Goal: Navigation & Orientation: Find specific page/section

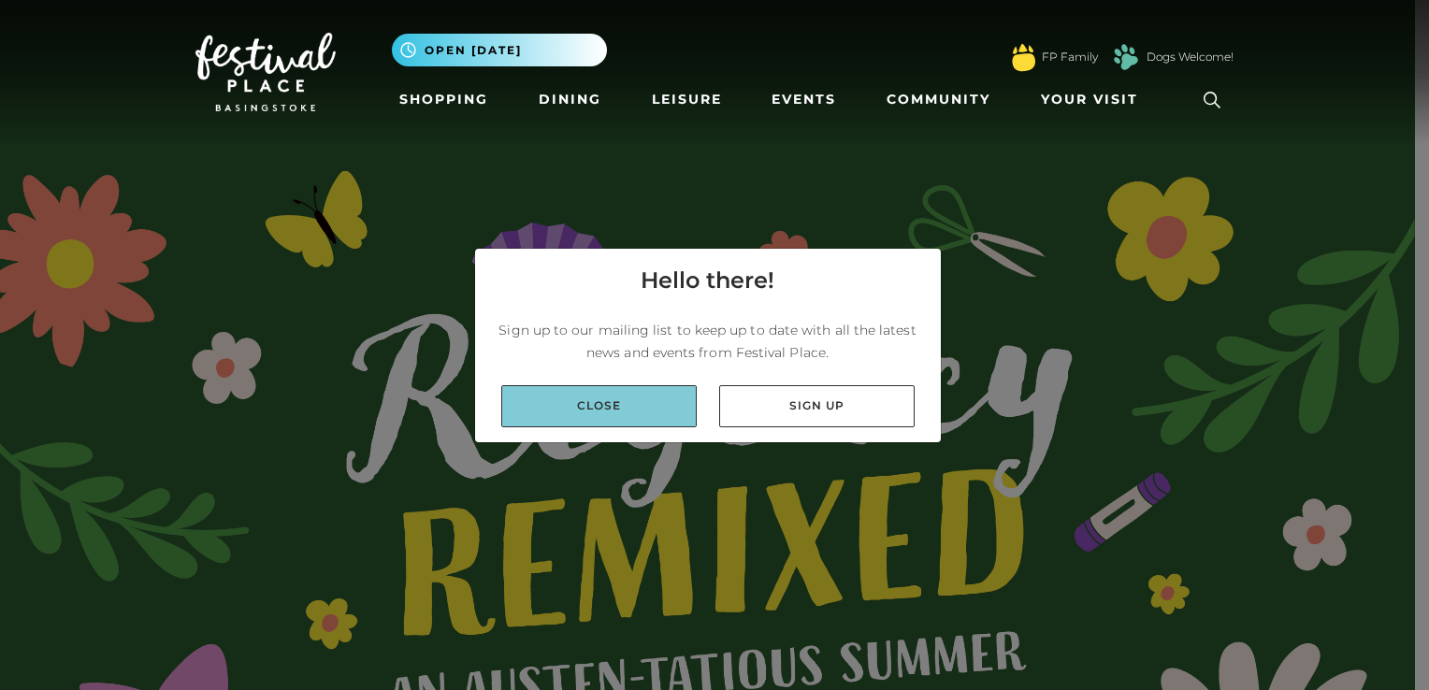
click at [578, 411] on link "Close" at bounding box center [599, 406] width 196 height 42
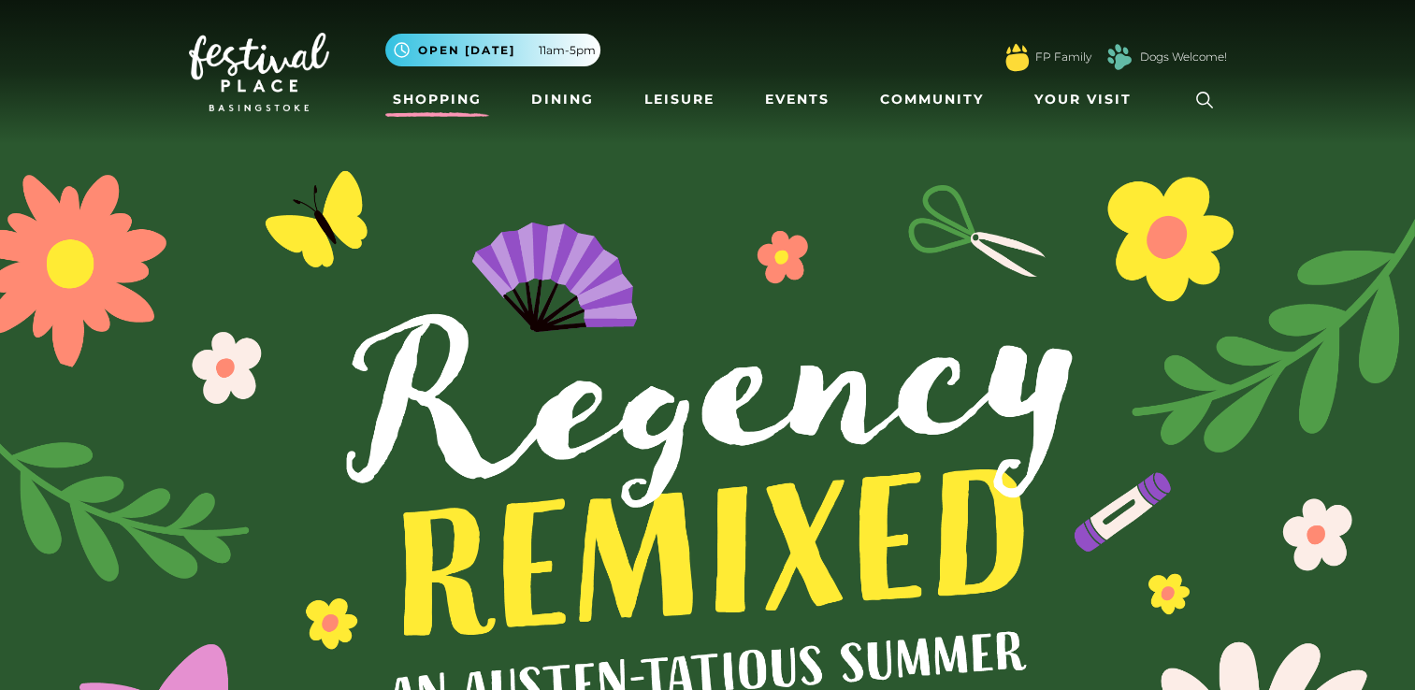
click at [423, 95] on link "Shopping" at bounding box center [437, 99] width 104 height 35
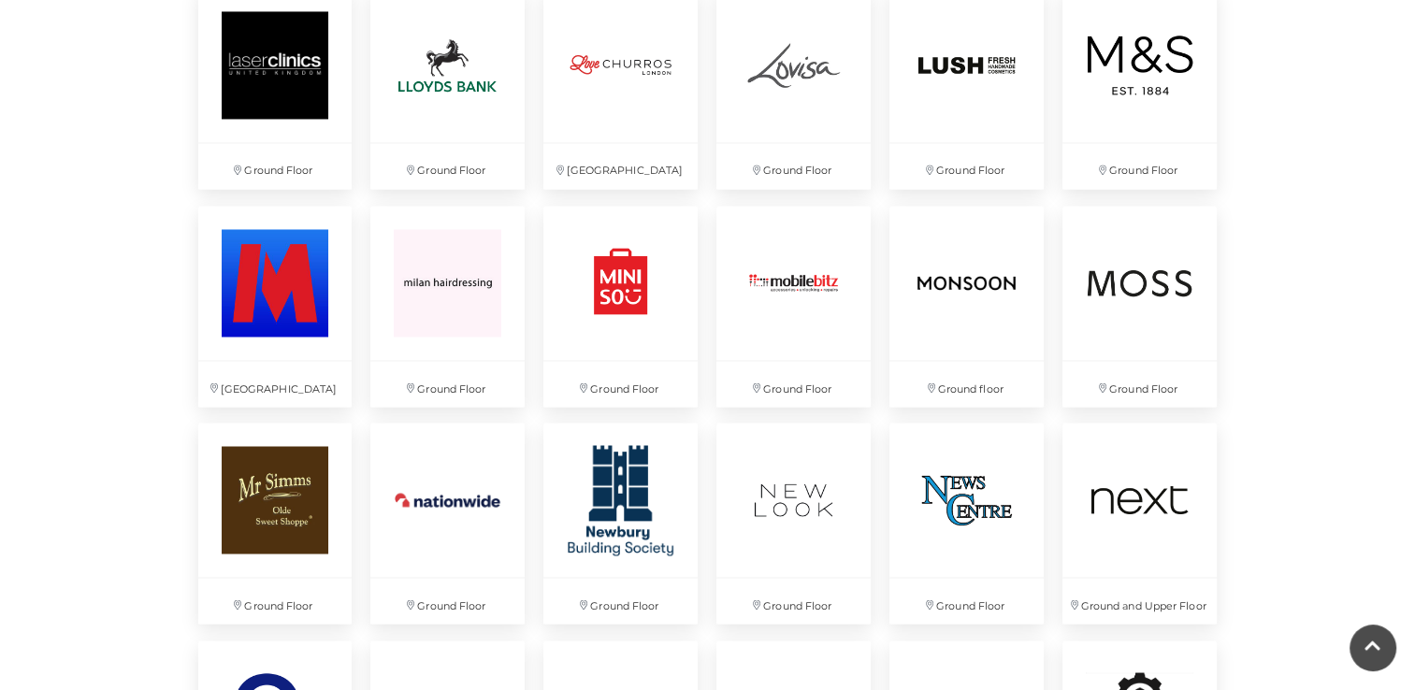
scroll to position [3137, 0]
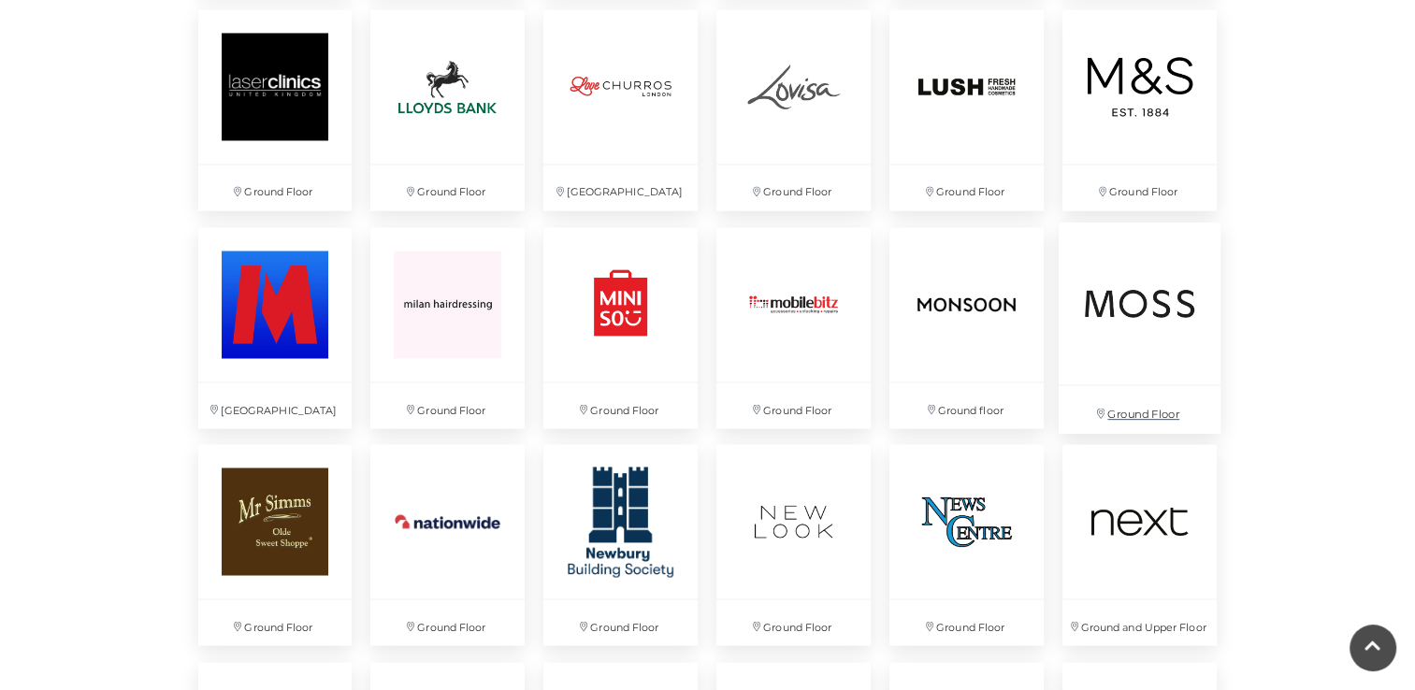
click at [1137, 414] on p "Ground Floor" at bounding box center [1140, 409] width 162 height 48
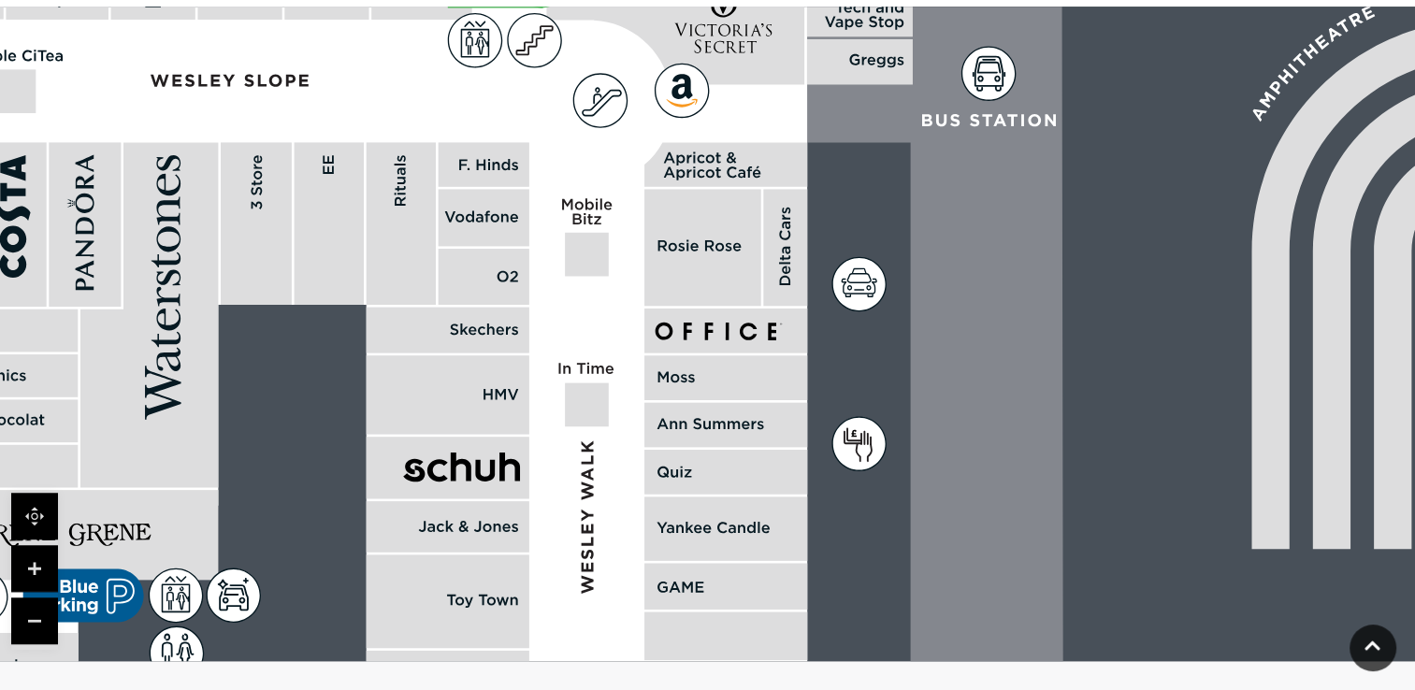
scroll to position [1256, 0]
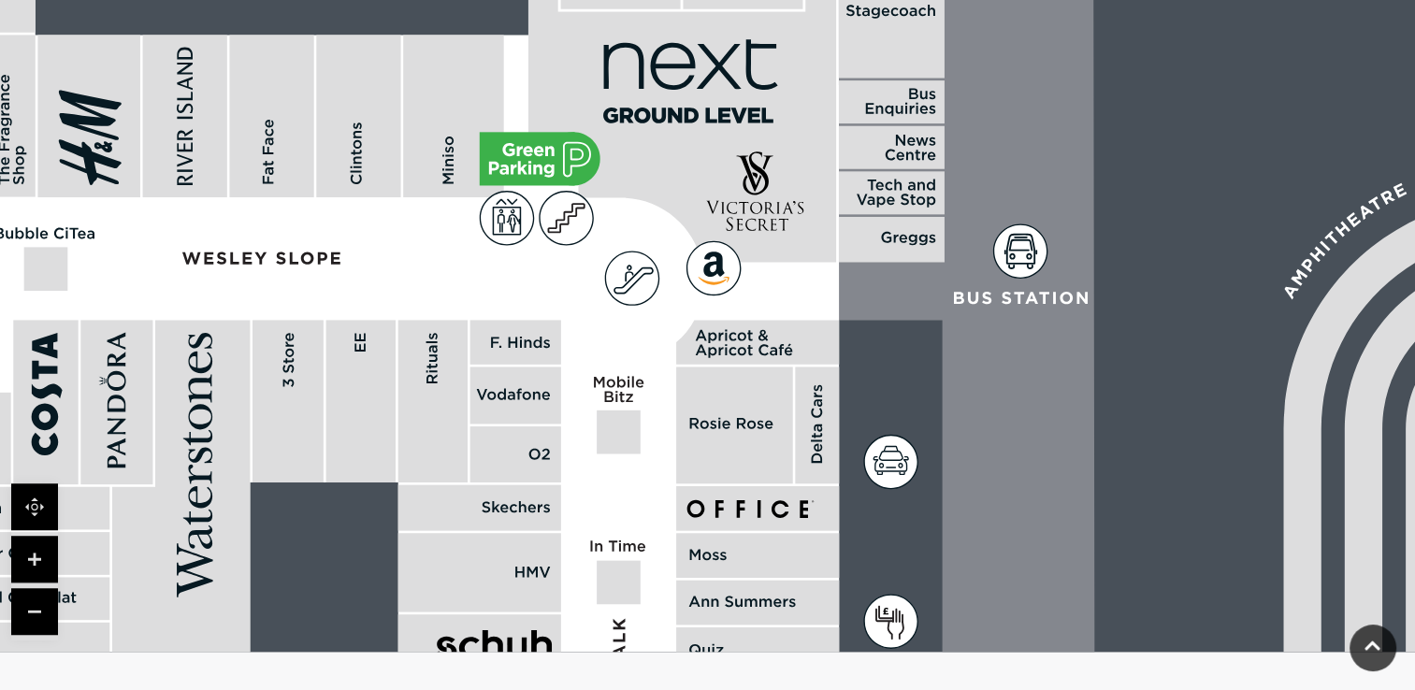
drag, startPoint x: 348, startPoint y: 216, endPoint x: 380, endPoint y: 399, distance: 186.1
click at [380, 399] on rect at bounding box center [360, 402] width 69 height 163
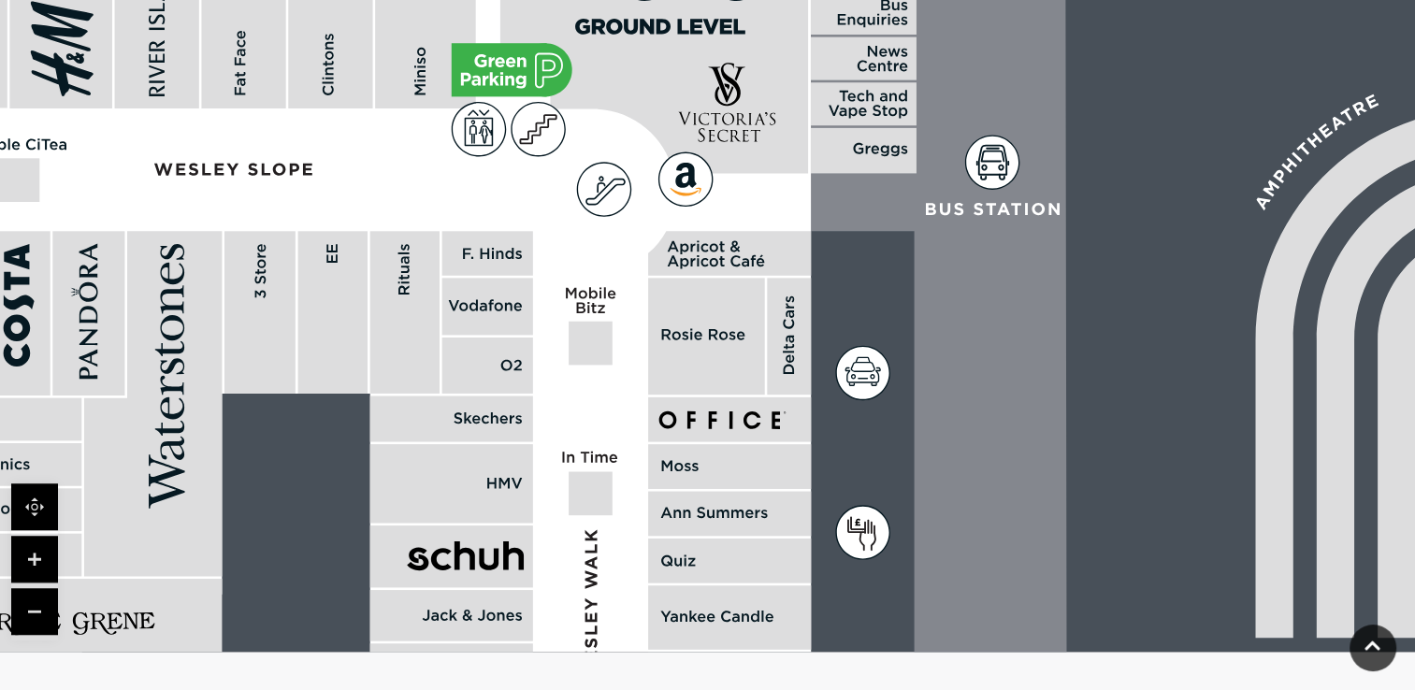
drag, startPoint x: 536, startPoint y: 528, endPoint x: 434, endPoint y: 135, distance: 405.9
click at [434, 444] on rect at bounding box center [451, 483] width 163 height 79
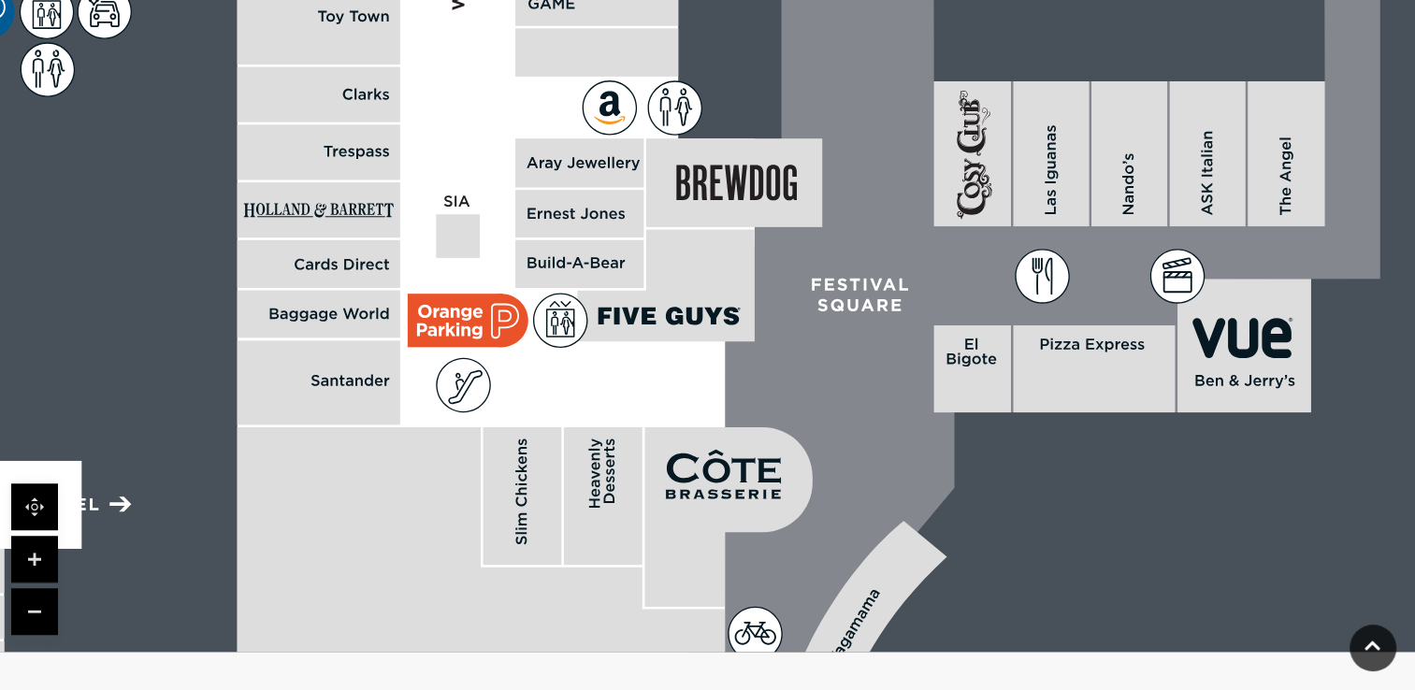
drag, startPoint x: 531, startPoint y: 431, endPoint x: 550, endPoint y: -63, distance: 494.3
click at [550, 0] on html "Skip to Navigation Skip to Content Toggle navigation .st5{fill:none;stroke:#FFF…" at bounding box center [707, 78] width 1415 height 2669
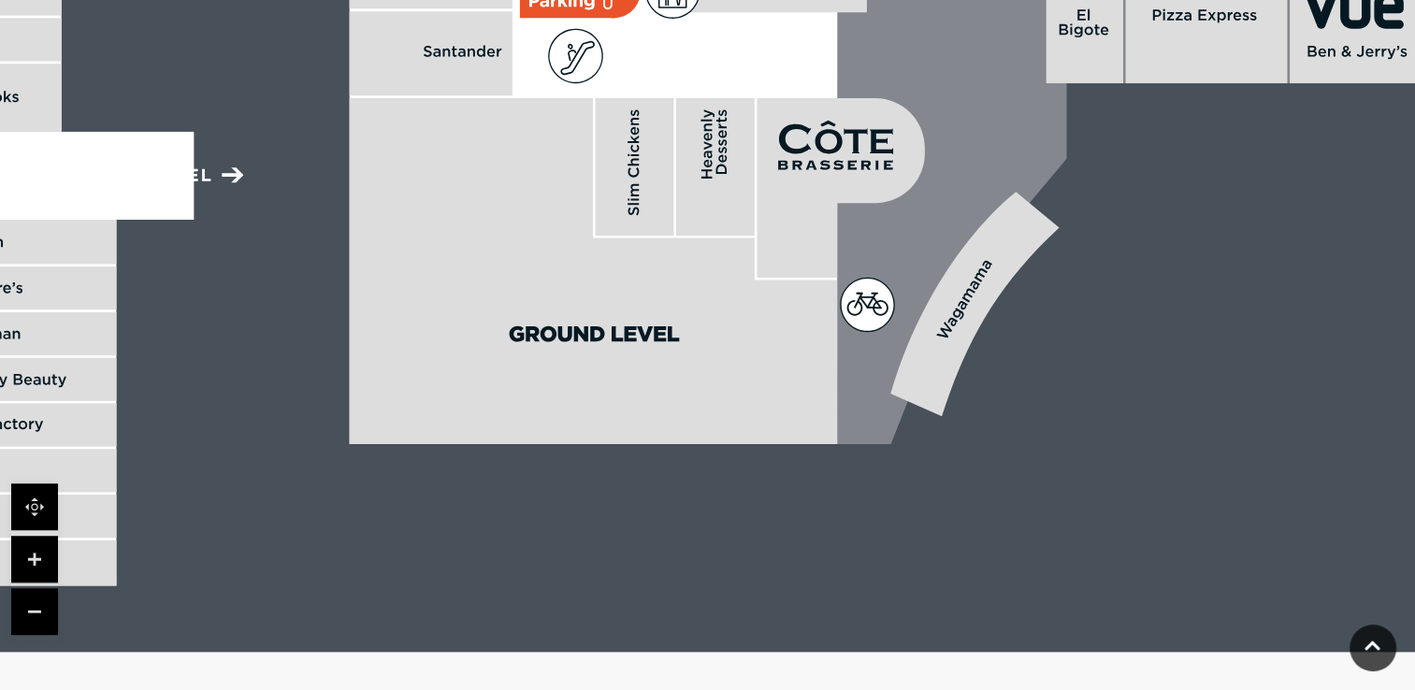
drag, startPoint x: 451, startPoint y: 467, endPoint x: 521, endPoint y: 179, distance: 296.5
click at [521, 179] on polygon at bounding box center [593, 271] width 487 height 346
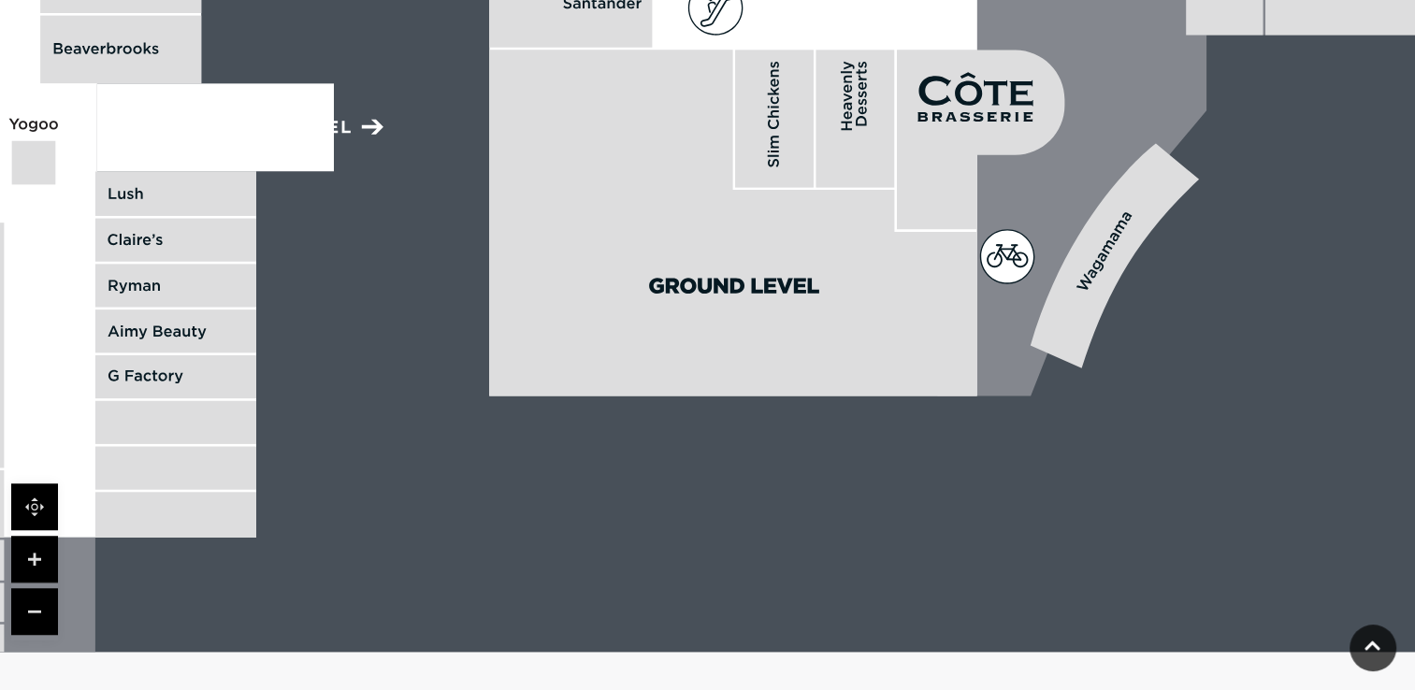
drag, startPoint x: 207, startPoint y: 380, endPoint x: 524, endPoint y: 346, distance: 318.9
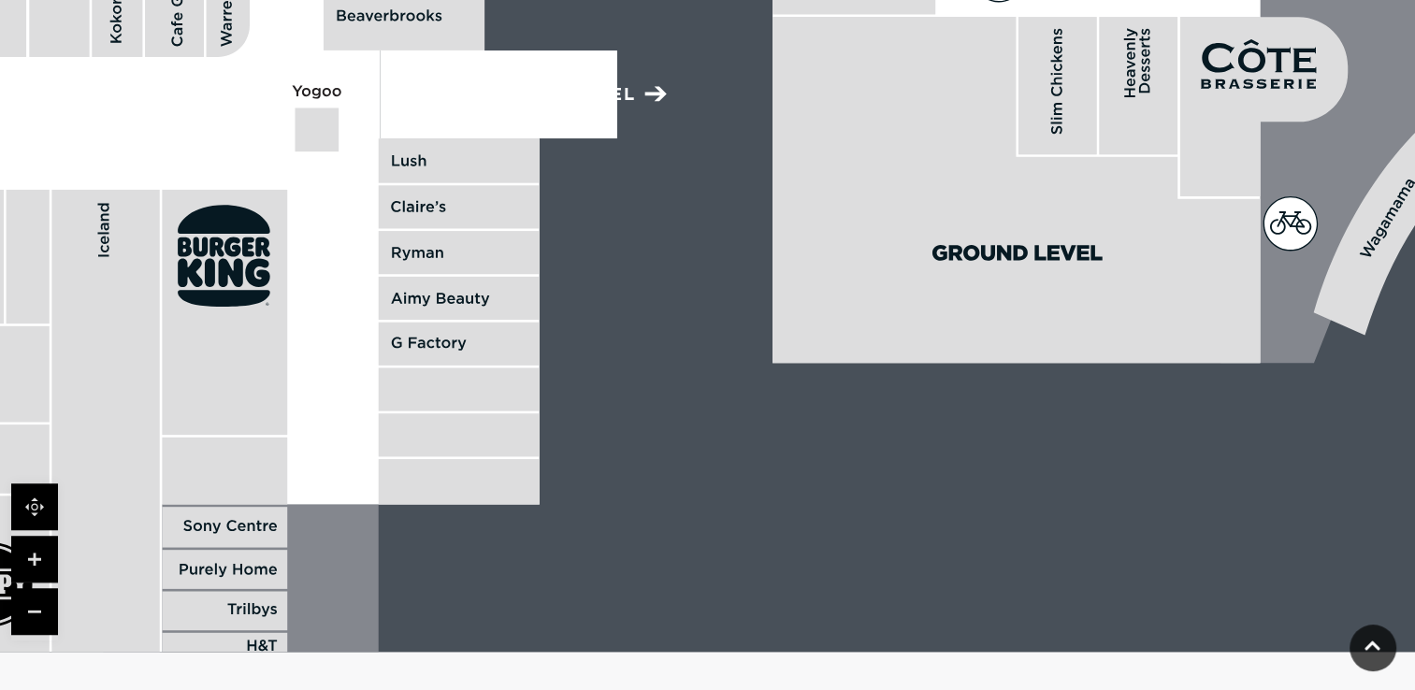
drag, startPoint x: 652, startPoint y: 565, endPoint x: 737, endPoint y: 281, distance: 296.8
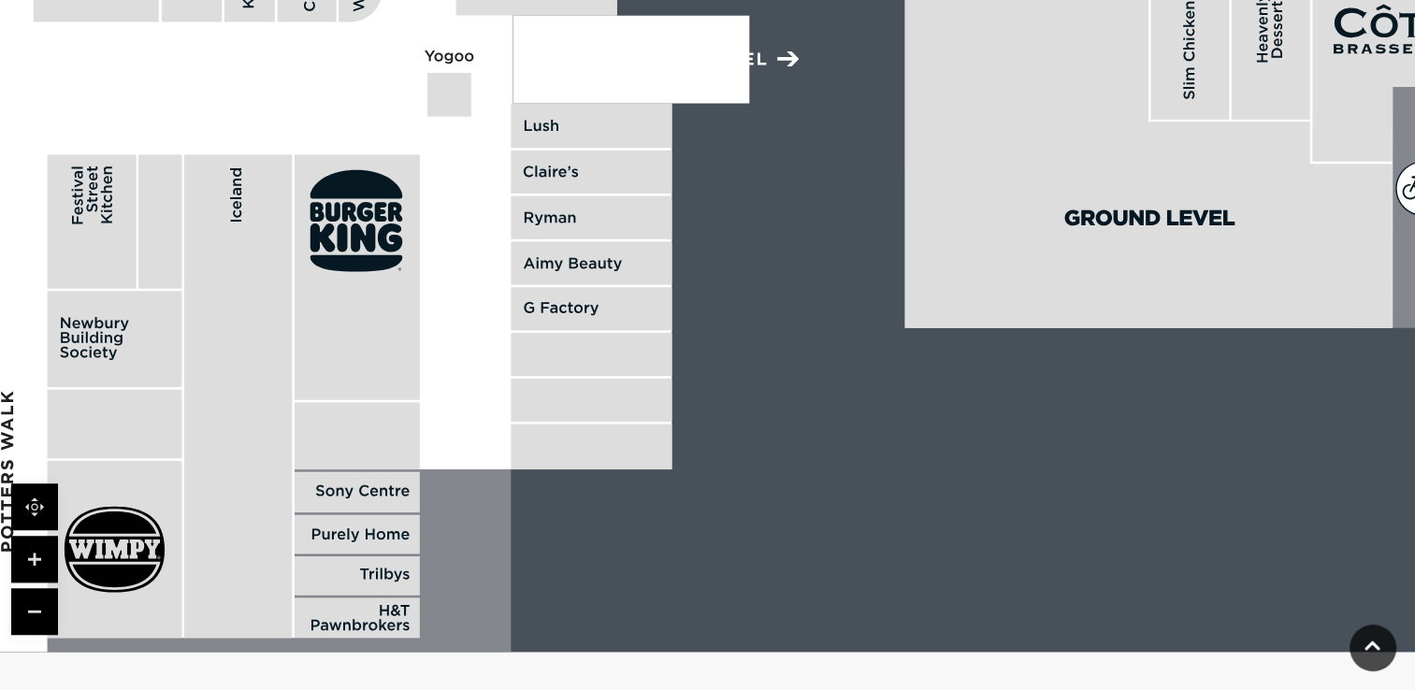
drag, startPoint x: 674, startPoint y: 178, endPoint x: 696, endPoint y: 594, distance: 416.9
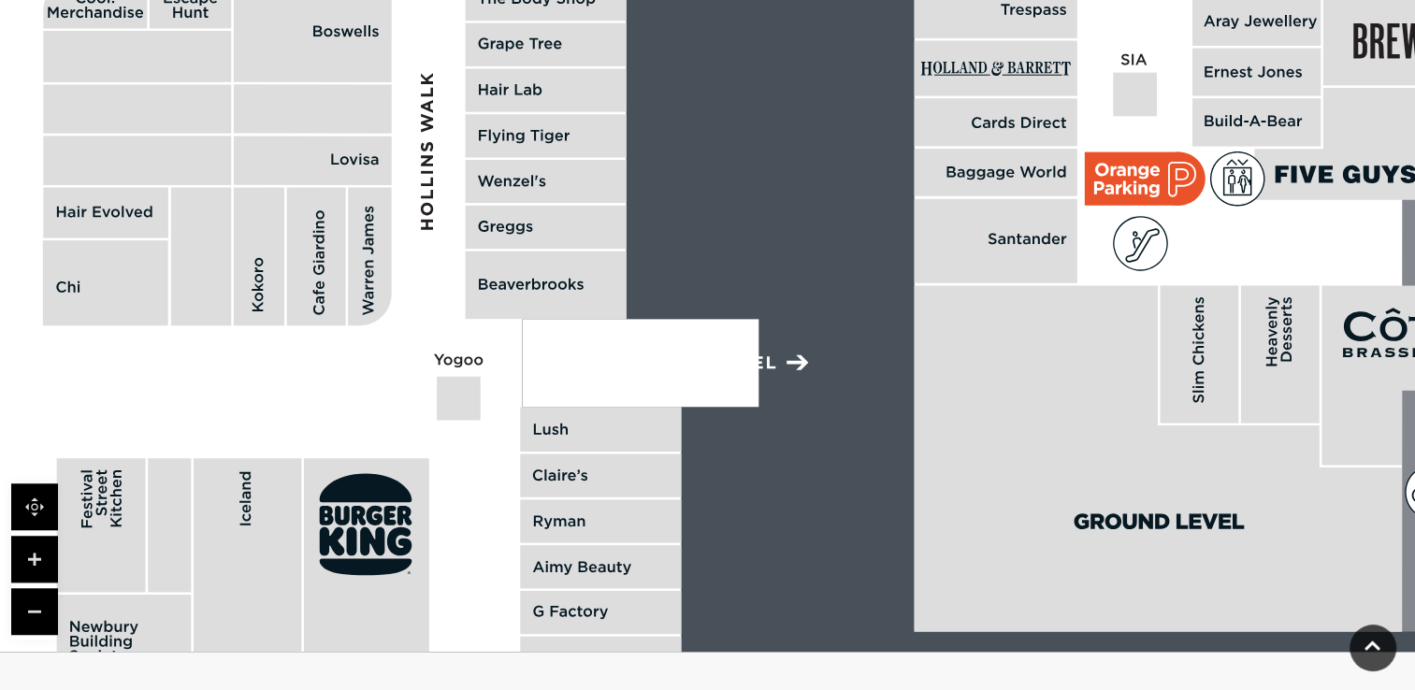
drag, startPoint x: 731, startPoint y: 218, endPoint x: 740, endPoint y: 492, distance: 274.2
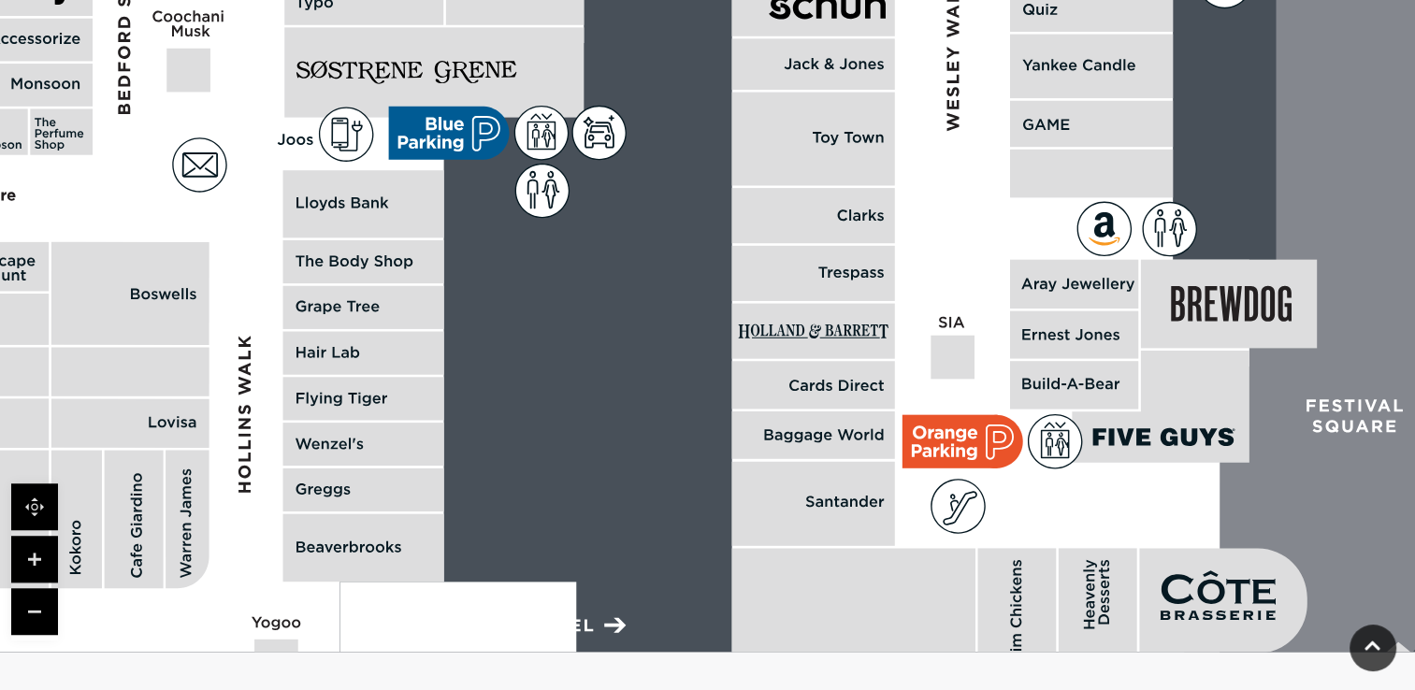
drag, startPoint x: 797, startPoint y: 163, endPoint x: 693, endPoint y: 539, distance: 390.1
click at [693, 539] on rect at bounding box center [1196, 33] width 4137 height 2919
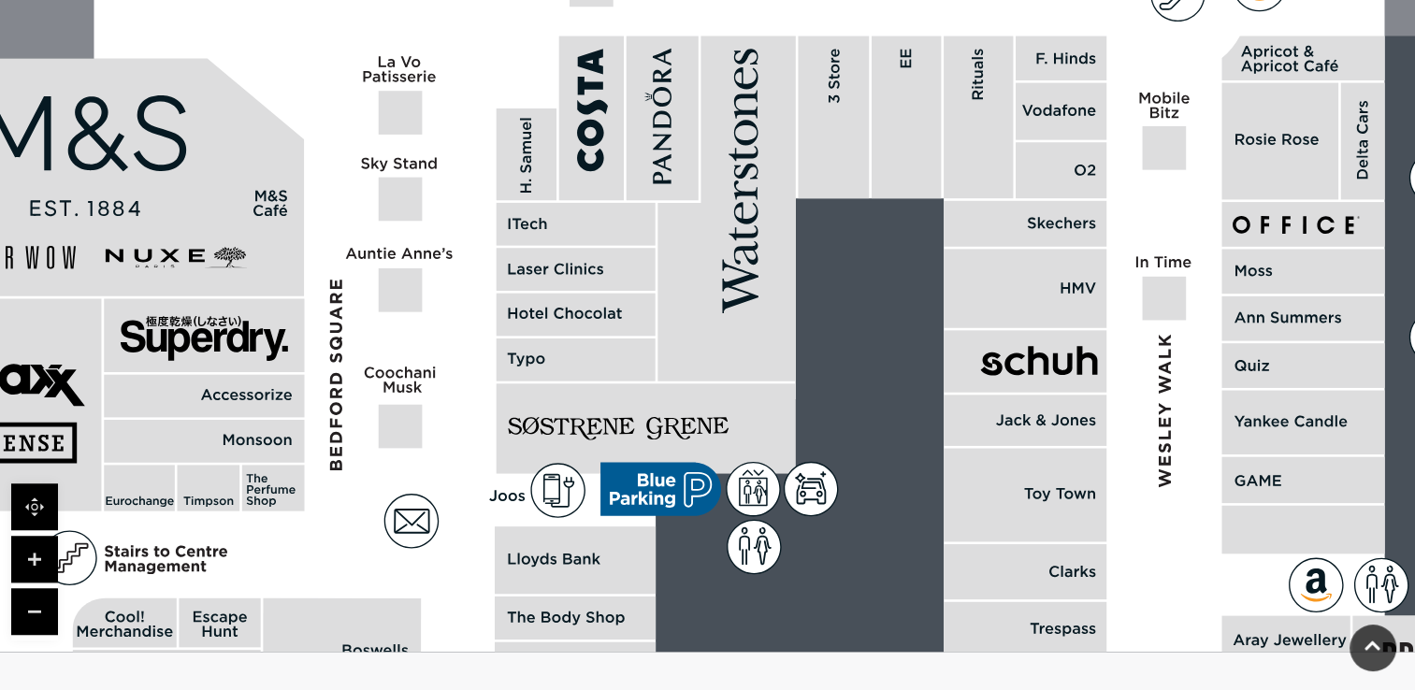
drag, startPoint x: 687, startPoint y: 128, endPoint x: 832, endPoint y: 348, distance: 263.3
click at [832, 348] on rect at bounding box center [1409, 389] width 4137 height 2919
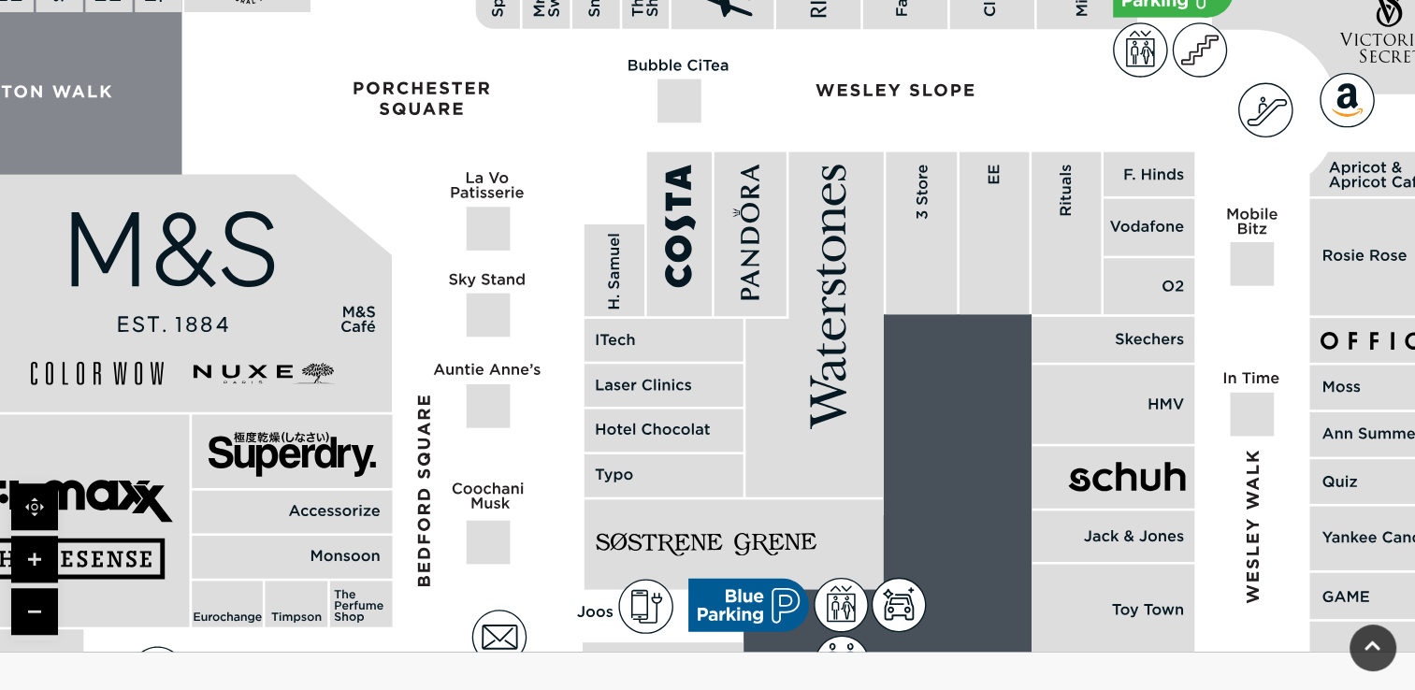
drag, startPoint x: 393, startPoint y: 268, endPoint x: 565, endPoint y: 425, distance: 233.1
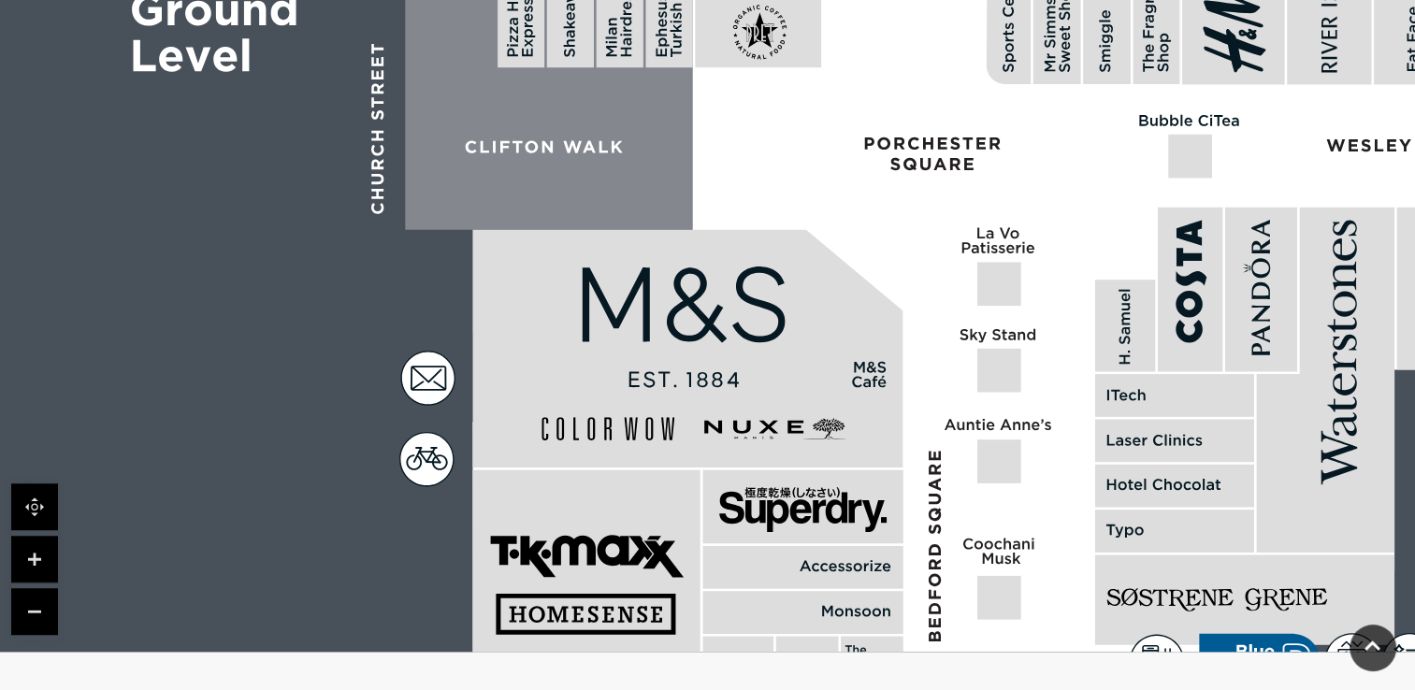
drag, startPoint x: 486, startPoint y: 368, endPoint x: 760, endPoint y: 372, distance: 273.2
click at [760, 372] on polygon at bounding box center [687, 349] width 430 height 238
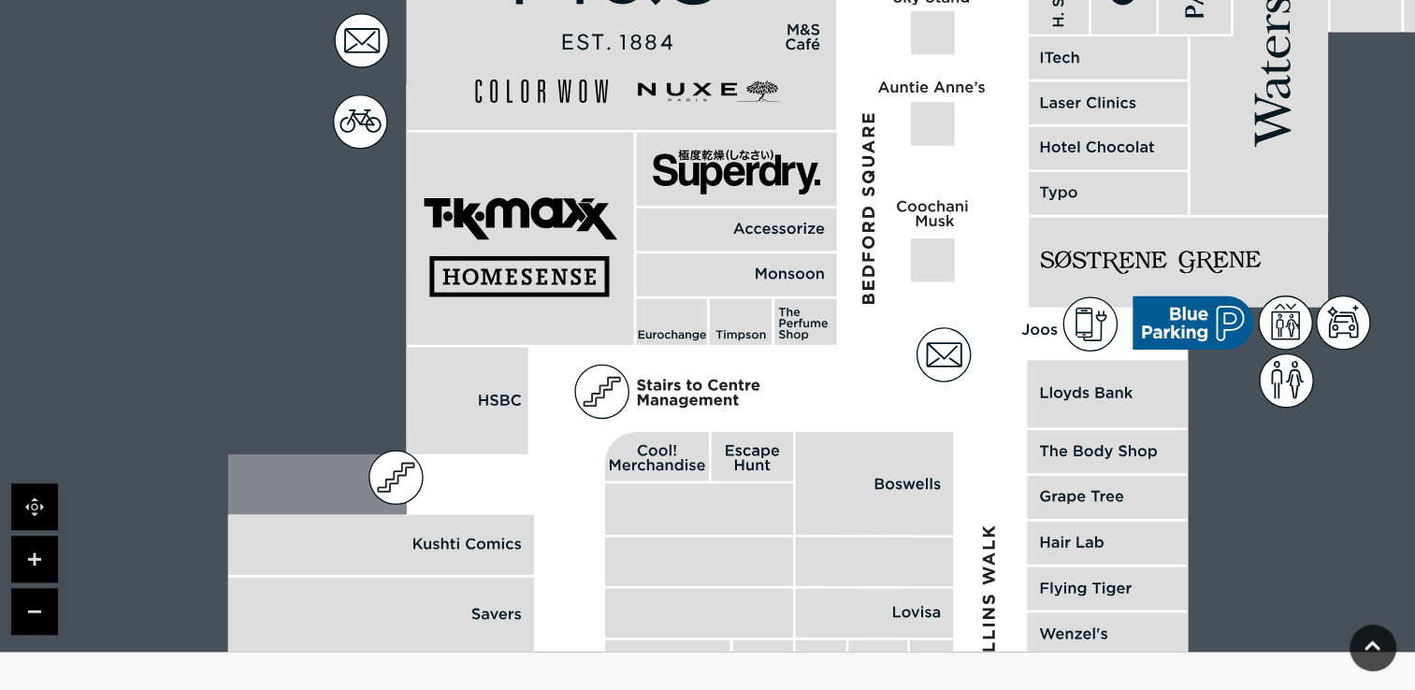
drag, startPoint x: 738, startPoint y: 563, endPoint x: 672, endPoint y: 225, distance: 344.2
click at [672, 225] on polygon at bounding box center [1110, 439] width 1765 height 2046
drag, startPoint x: 593, startPoint y: 593, endPoint x: 582, endPoint y: 140, distance: 452.9
click at [582, 140] on polygon at bounding box center [1110, 439] width 1765 height 2046
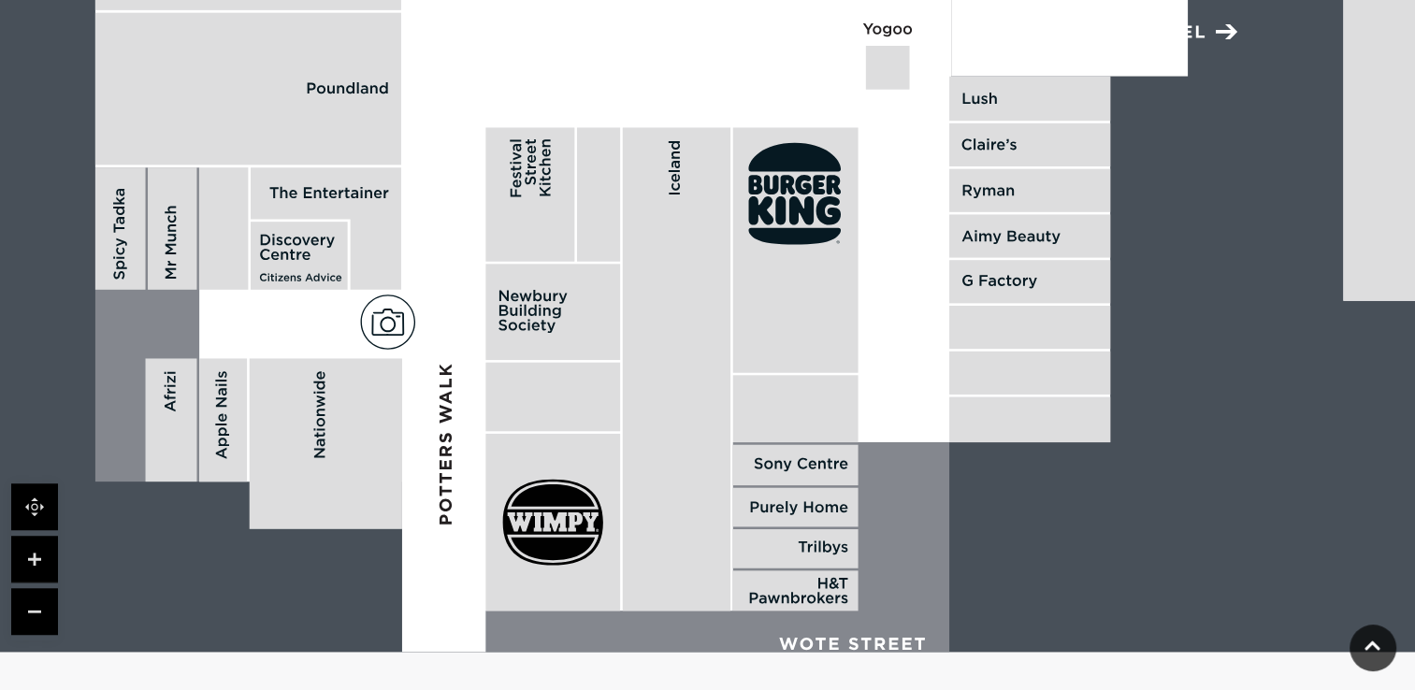
drag, startPoint x: 825, startPoint y: 547, endPoint x: 616, endPoint y: 118, distance: 477.8
click at [623, 128] on rect at bounding box center [677, 370] width 108 height 484
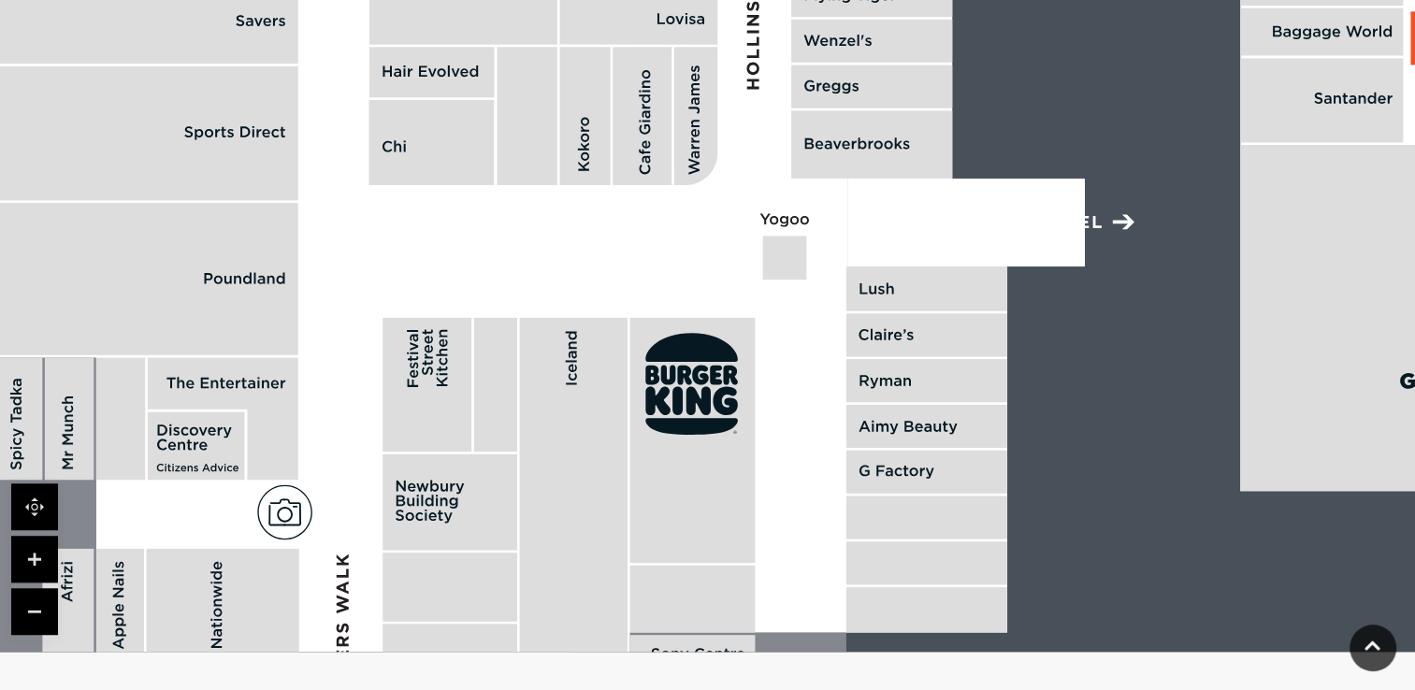
drag, startPoint x: 648, startPoint y: 302, endPoint x: 659, endPoint y: 662, distance: 360.3
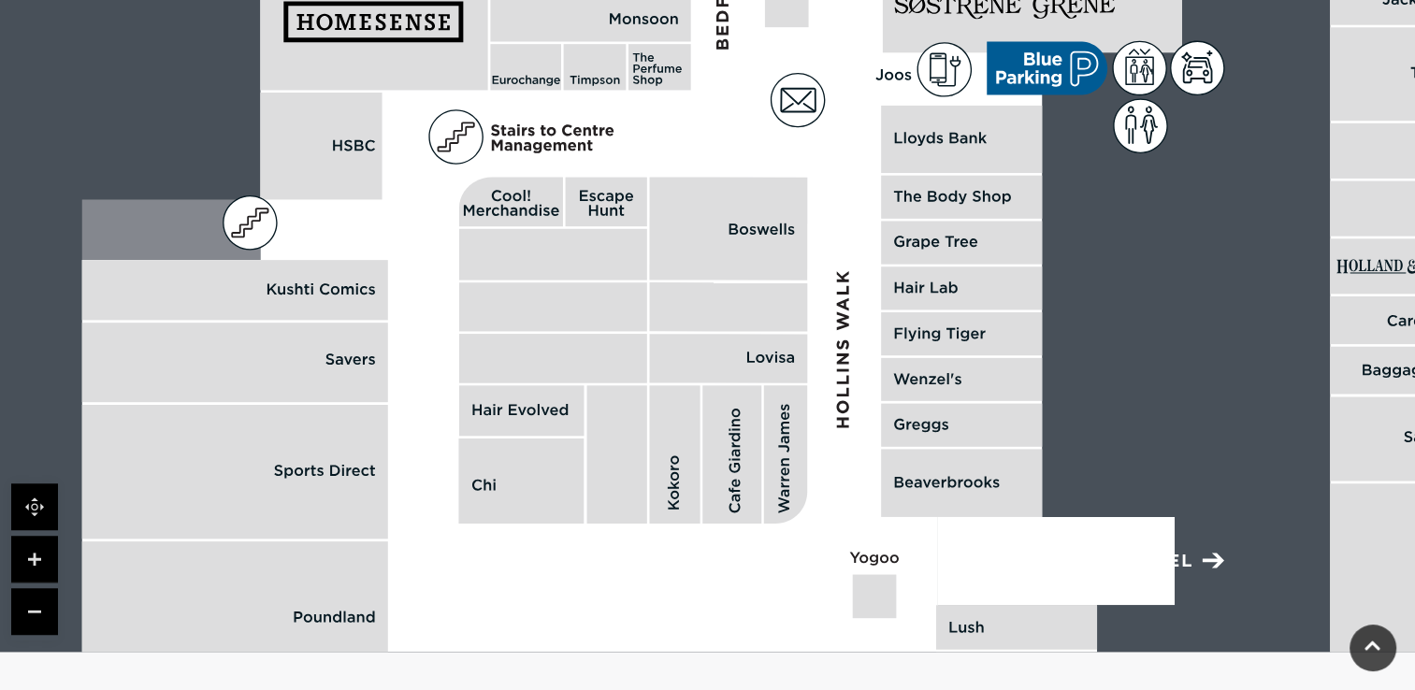
drag, startPoint x: 610, startPoint y: 186, endPoint x: 700, endPoint y: 529, distance: 354.0
click at [700, 529] on polygon at bounding box center [964, 184] width 1765 height 2046
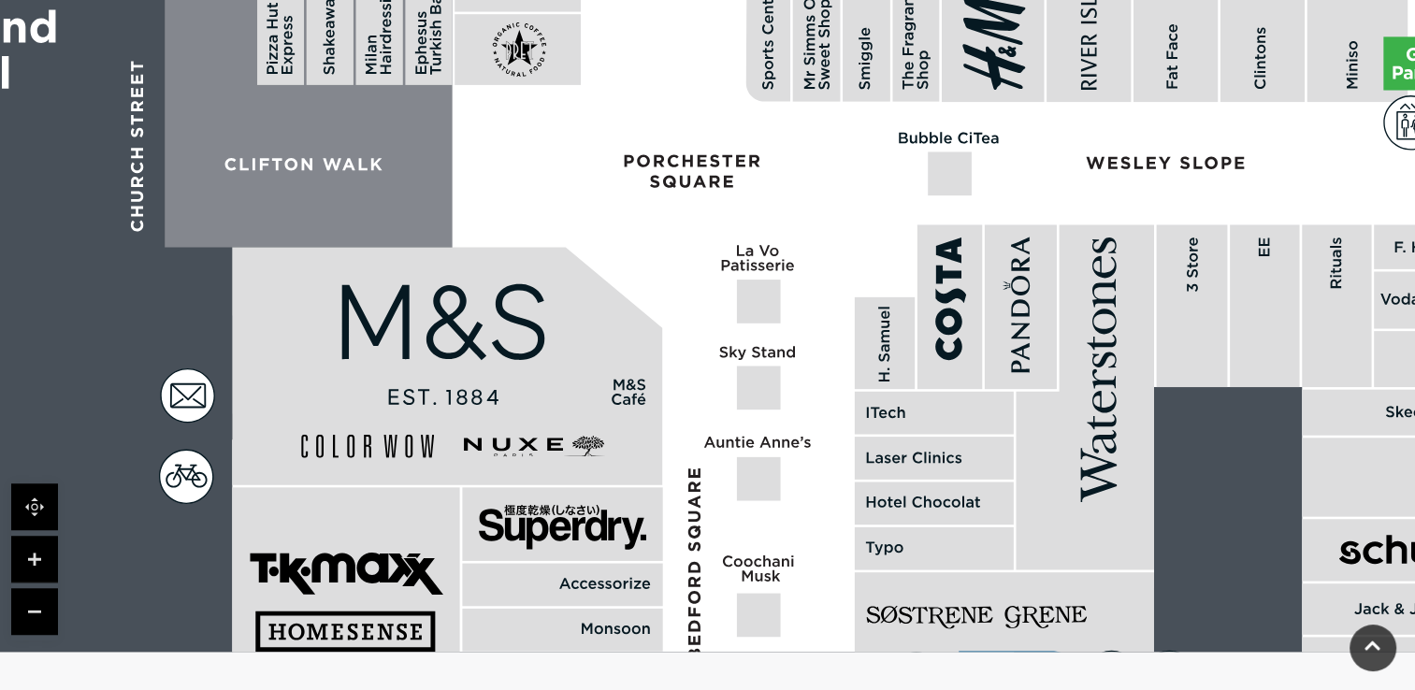
drag, startPoint x: 829, startPoint y: 41, endPoint x: 802, endPoint y: 653, distance: 612.4
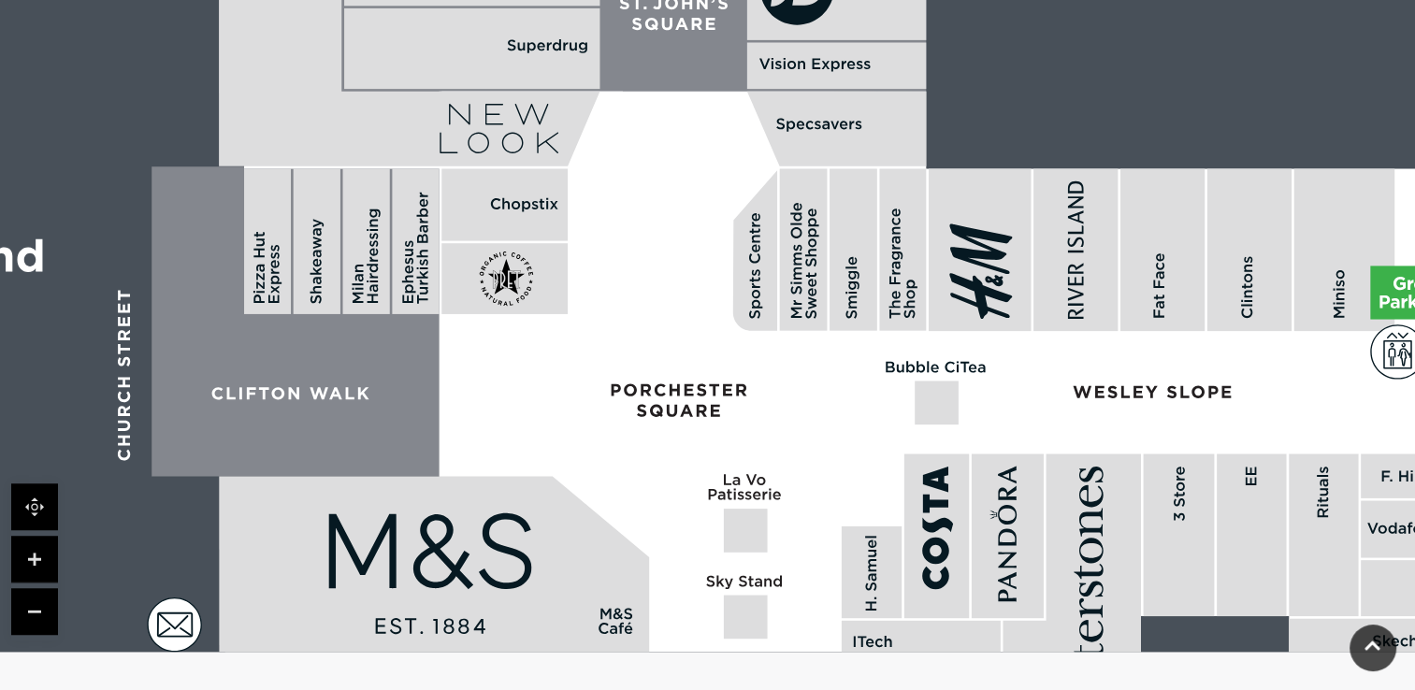
drag, startPoint x: 807, startPoint y: 199, endPoint x: 794, endPoint y: 422, distance: 223.0
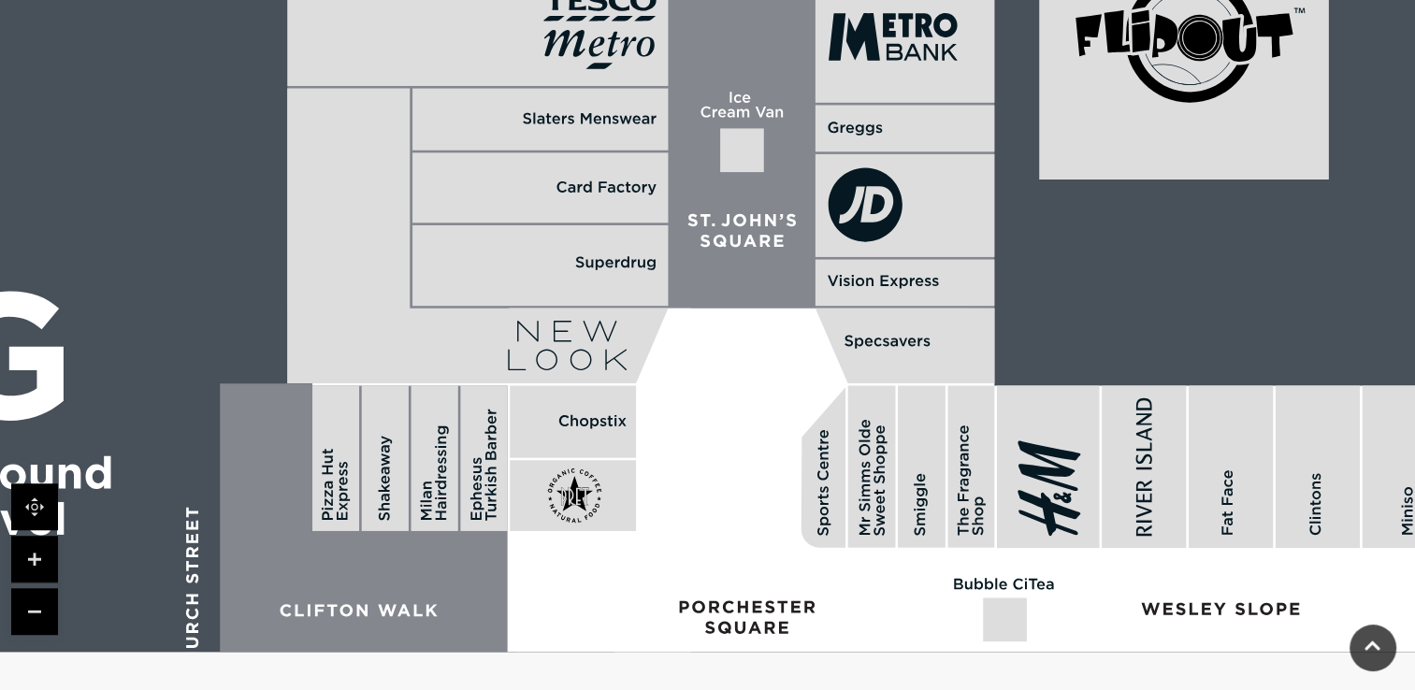
drag, startPoint x: 757, startPoint y: 381, endPoint x: 864, endPoint y: 725, distance: 360.7
click at [864, 689] on html "Skip to Navigation Skip to Content Toggle navigation .st5{fill:none;stroke:#FFF…" at bounding box center [707, 78] width 1415 height 2669
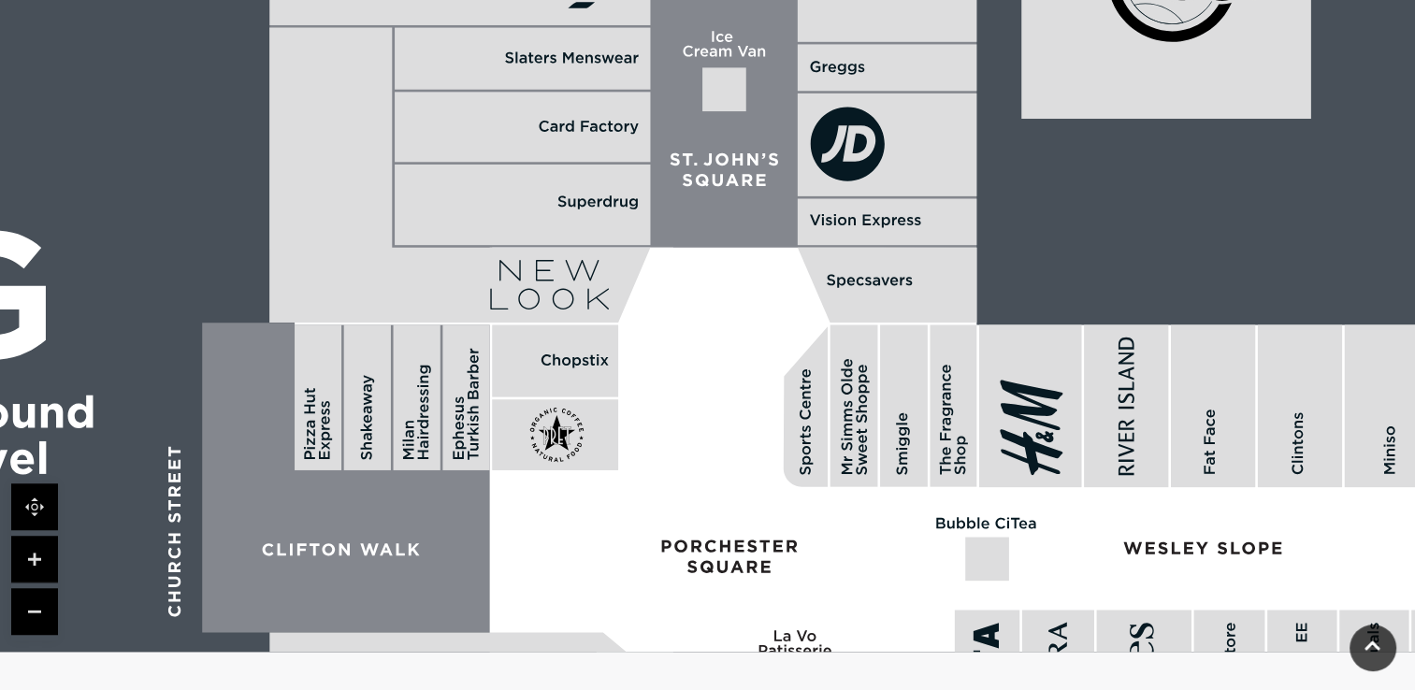
drag, startPoint x: 714, startPoint y: 66, endPoint x: 690, endPoint y: -24, distance: 93.7
click at [690, 0] on html "Skip to Navigation Skip to Content Toggle navigation .st5{fill:none;stroke:#FFF…" at bounding box center [707, 78] width 1415 height 2669
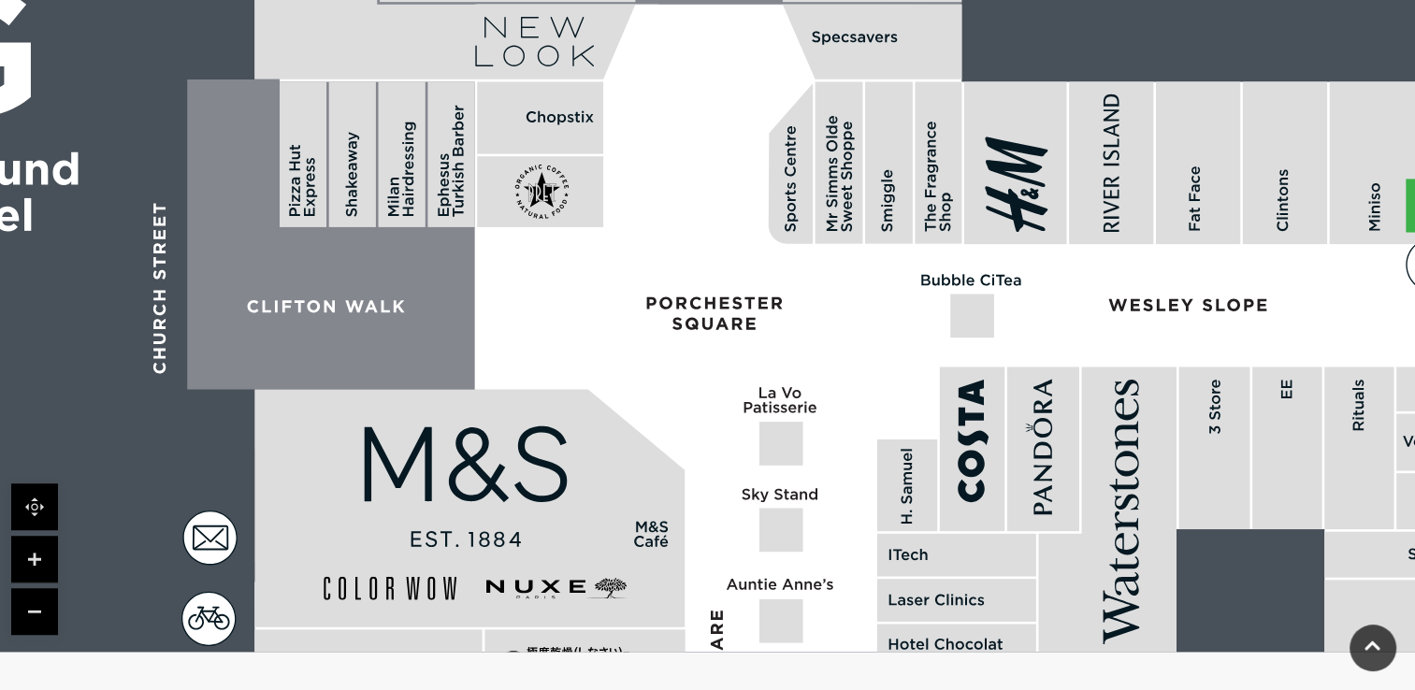
drag, startPoint x: 718, startPoint y: 447, endPoint x: 703, endPoint y: 203, distance: 244.6
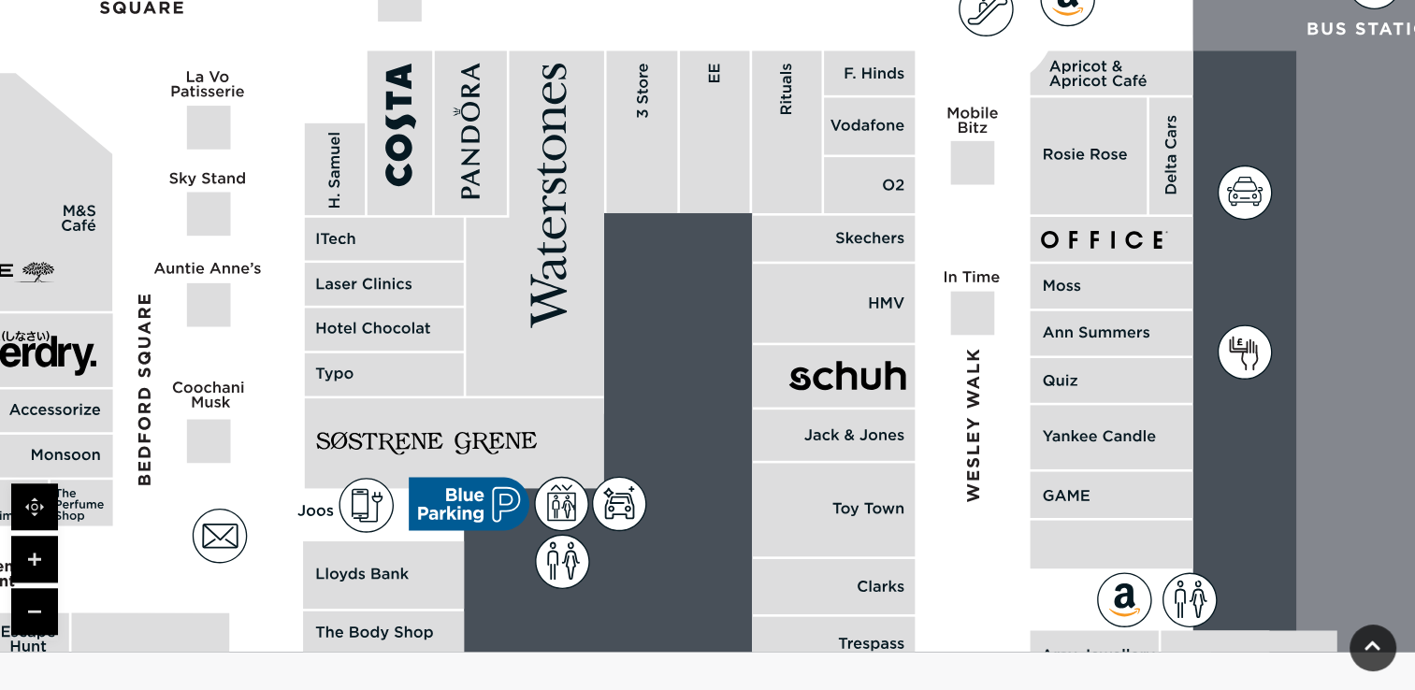
drag, startPoint x: 875, startPoint y: 349, endPoint x: 300, endPoint y: 35, distance: 654.7
click at [300, 35] on polygon at bounding box center [386, 620] width 1765 height 2046
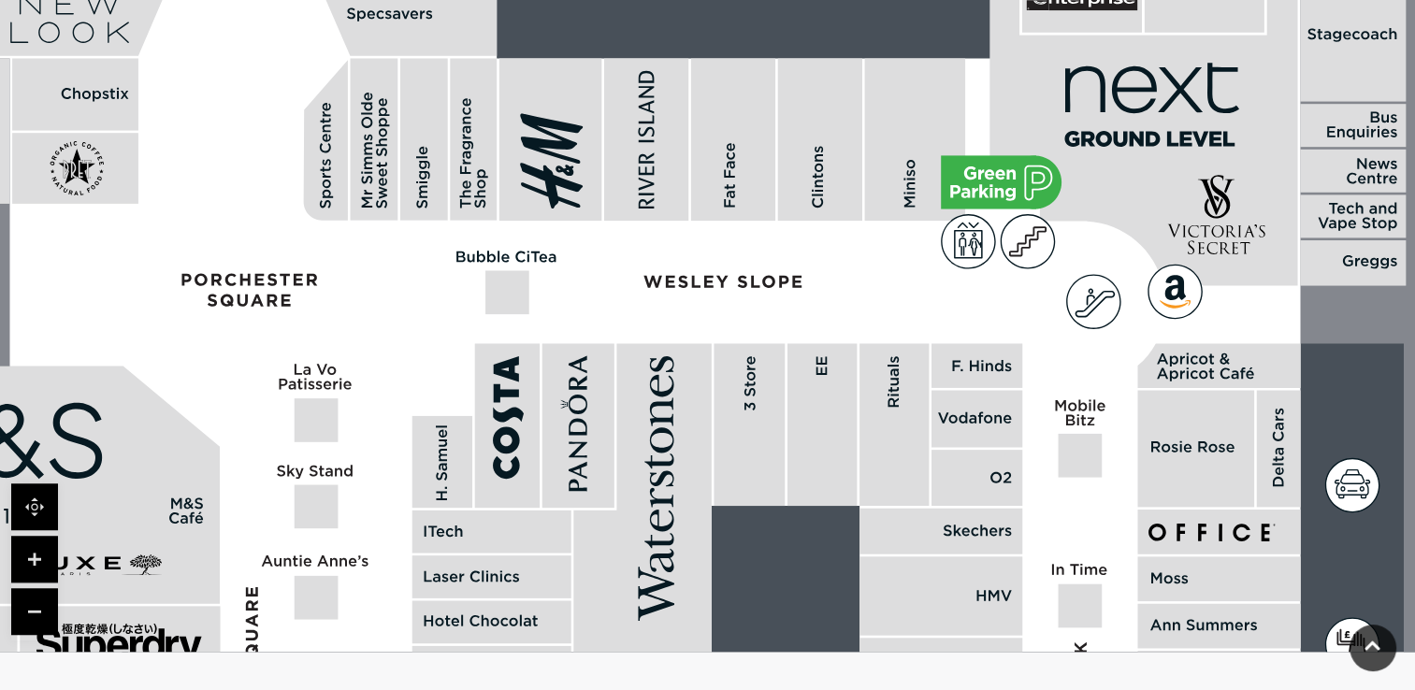
drag, startPoint x: 580, startPoint y: 172, endPoint x: 696, endPoint y: 460, distance: 310.6
click at [696, 460] on polygon at bounding box center [642, 516] width 138 height 345
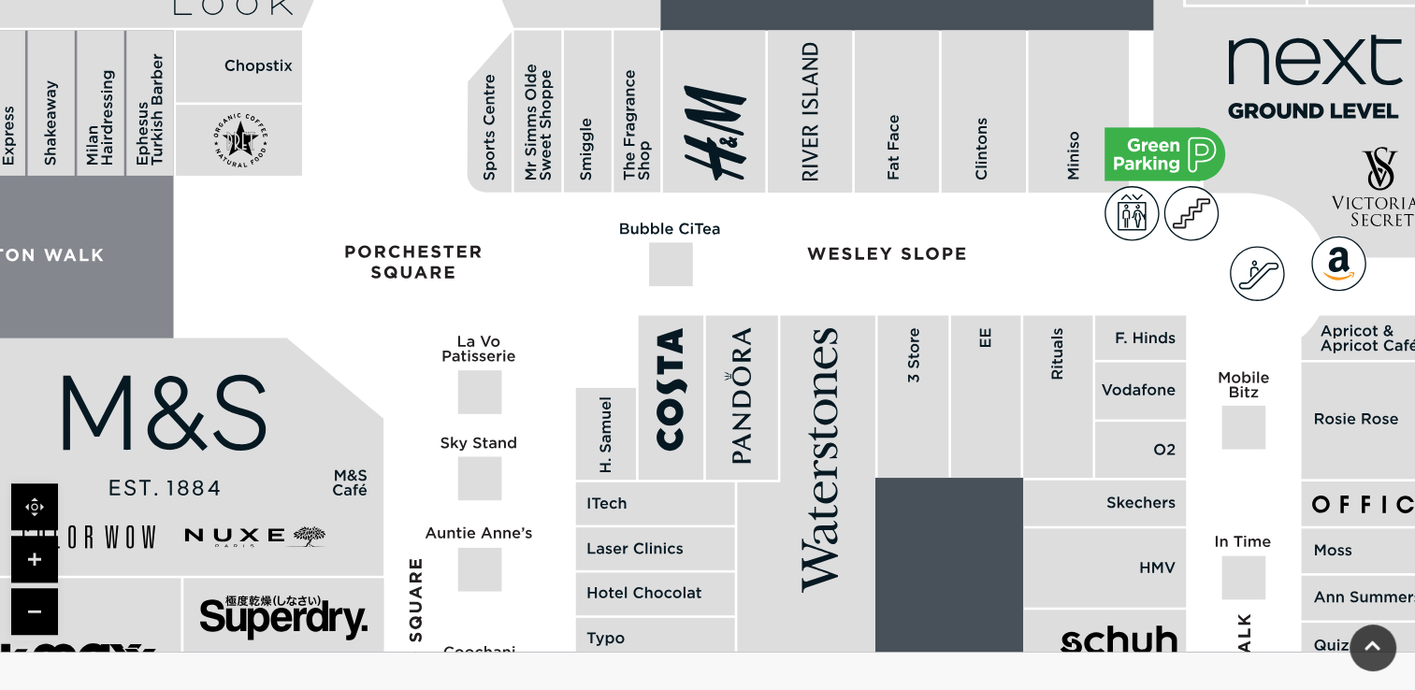
drag, startPoint x: 451, startPoint y: 420, endPoint x: 759, endPoint y: 345, distance: 316.7
click at [636, 388] on rect at bounding box center [606, 434] width 60 height 92
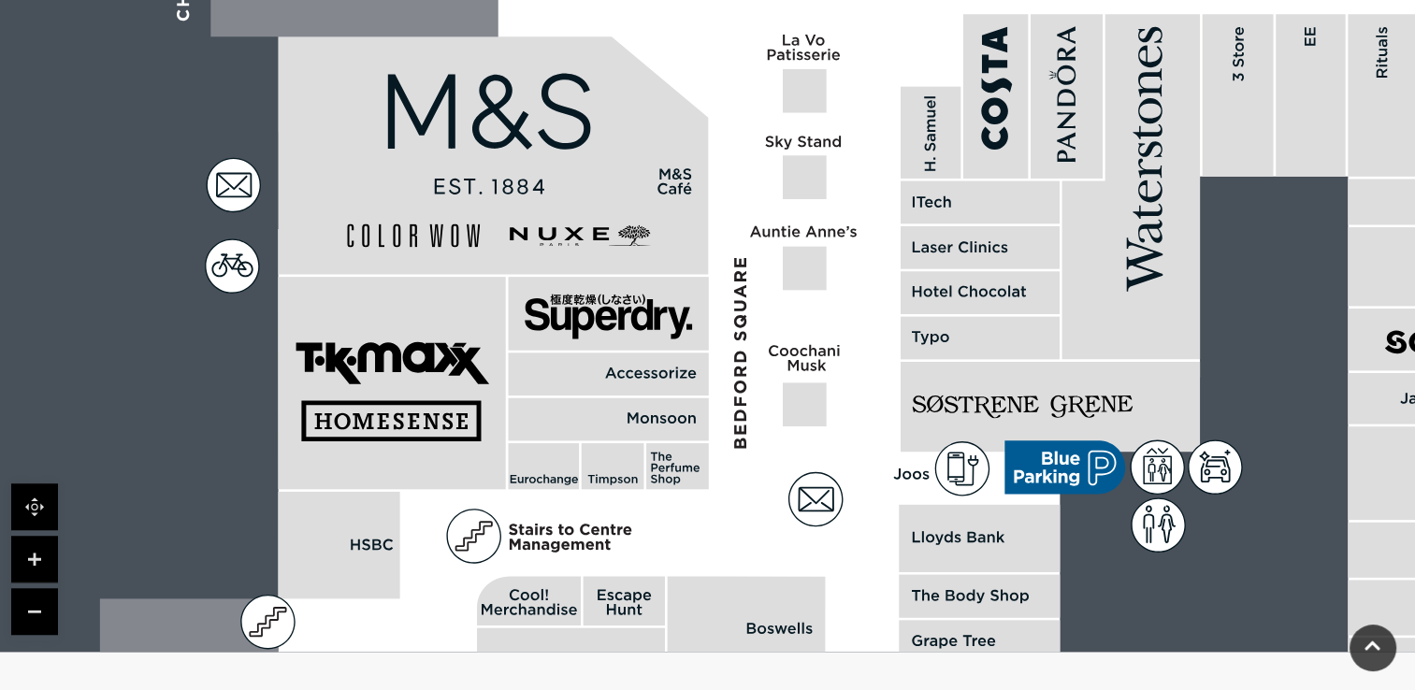
drag, startPoint x: 724, startPoint y: 537, endPoint x: 748, endPoint y: 335, distance: 203.5
click at [748, 335] on polygon at bounding box center [982, 583] width 1765 height 2046
